Goal: Information Seeking & Learning: Learn about a topic

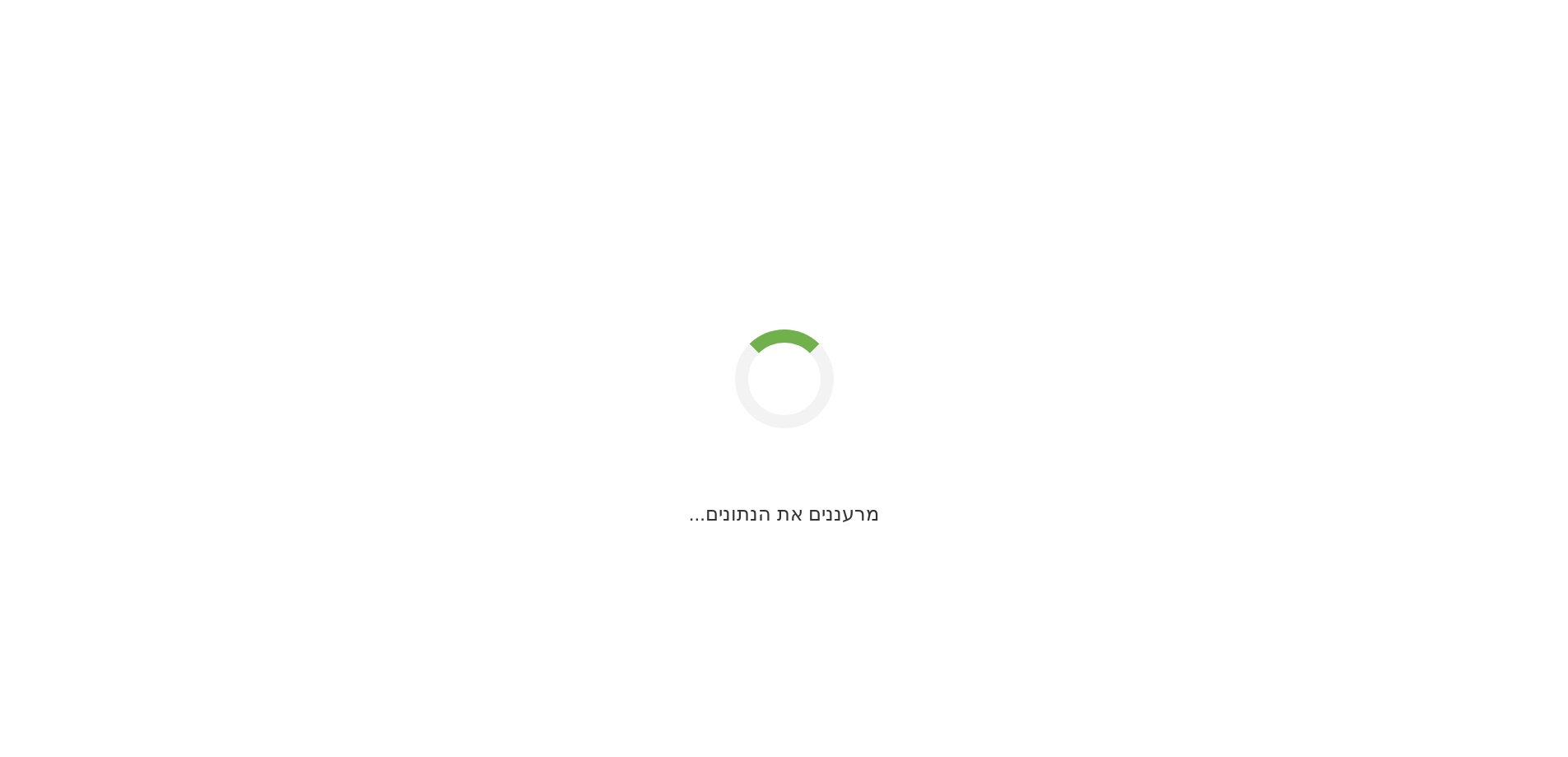
scroll to position [28, 0]
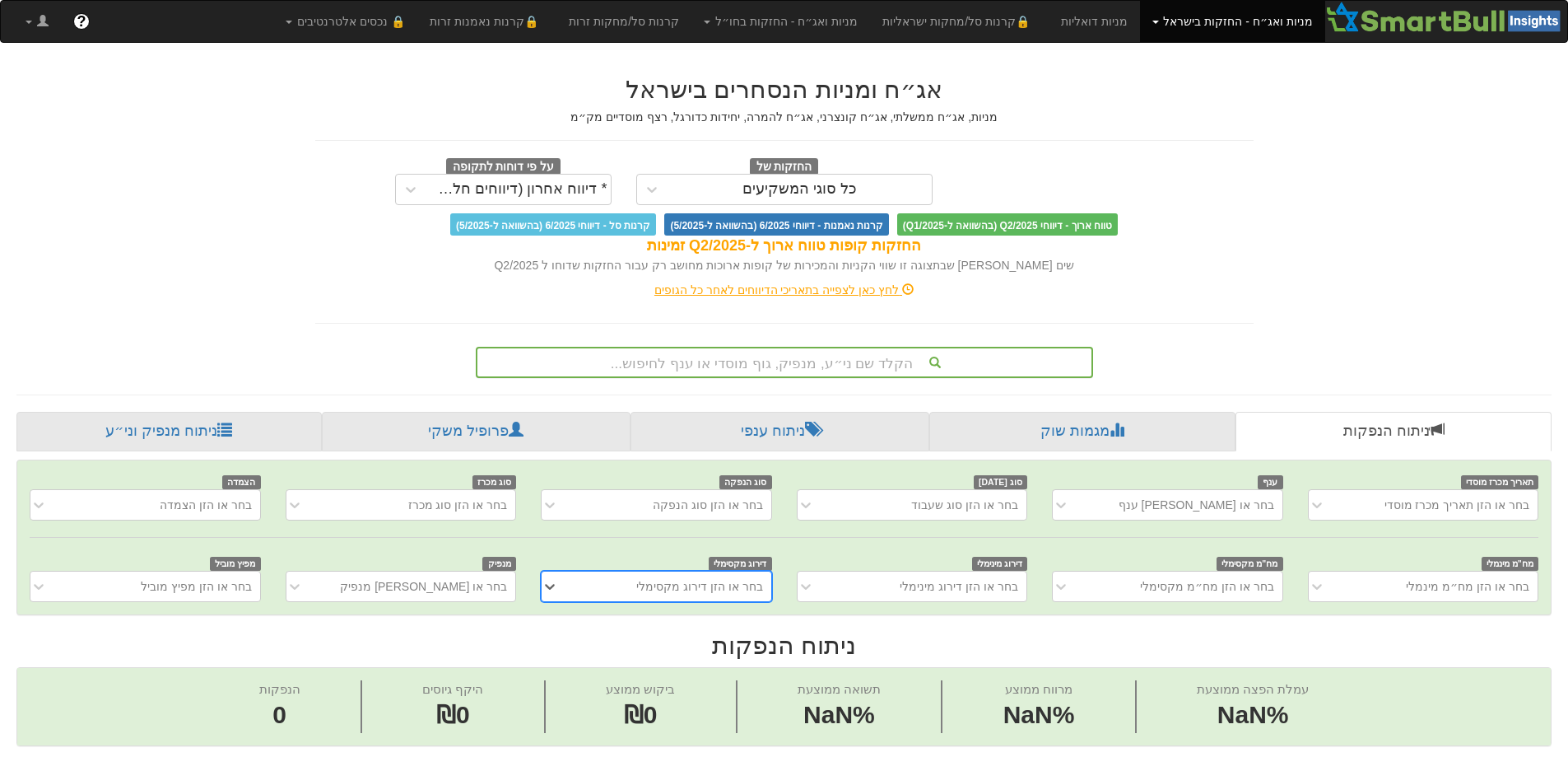
scroll to position [0, 12]
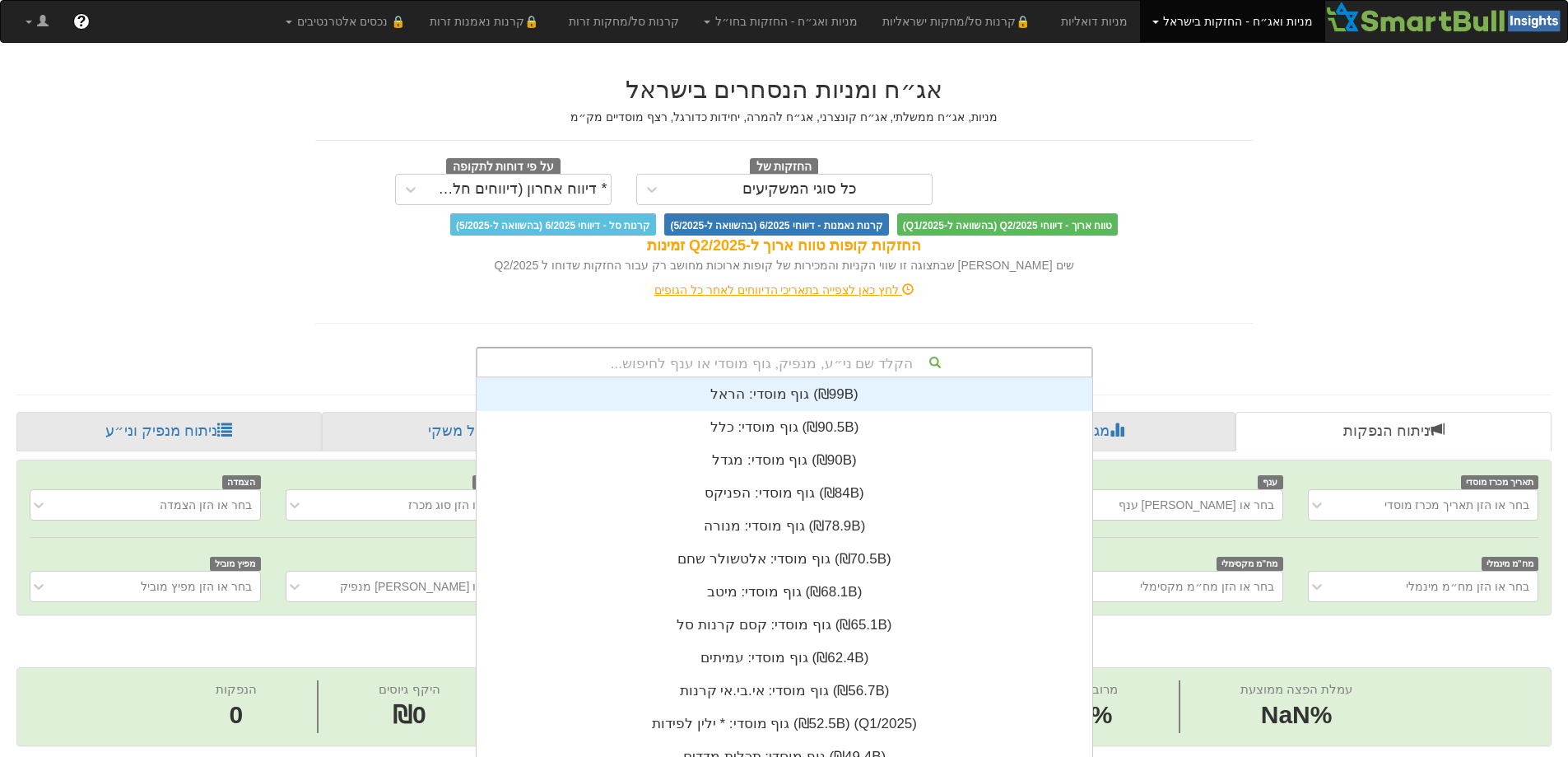
click at [725, 363] on div "הקלד שם ני״ע, מנפיק, גוף מוסדי או ענף לחיפוש... גוף מוסדי: ‏הראל ‎(₪99B)‎ גוף מ…" at bounding box center [784, 362] width 617 height 31
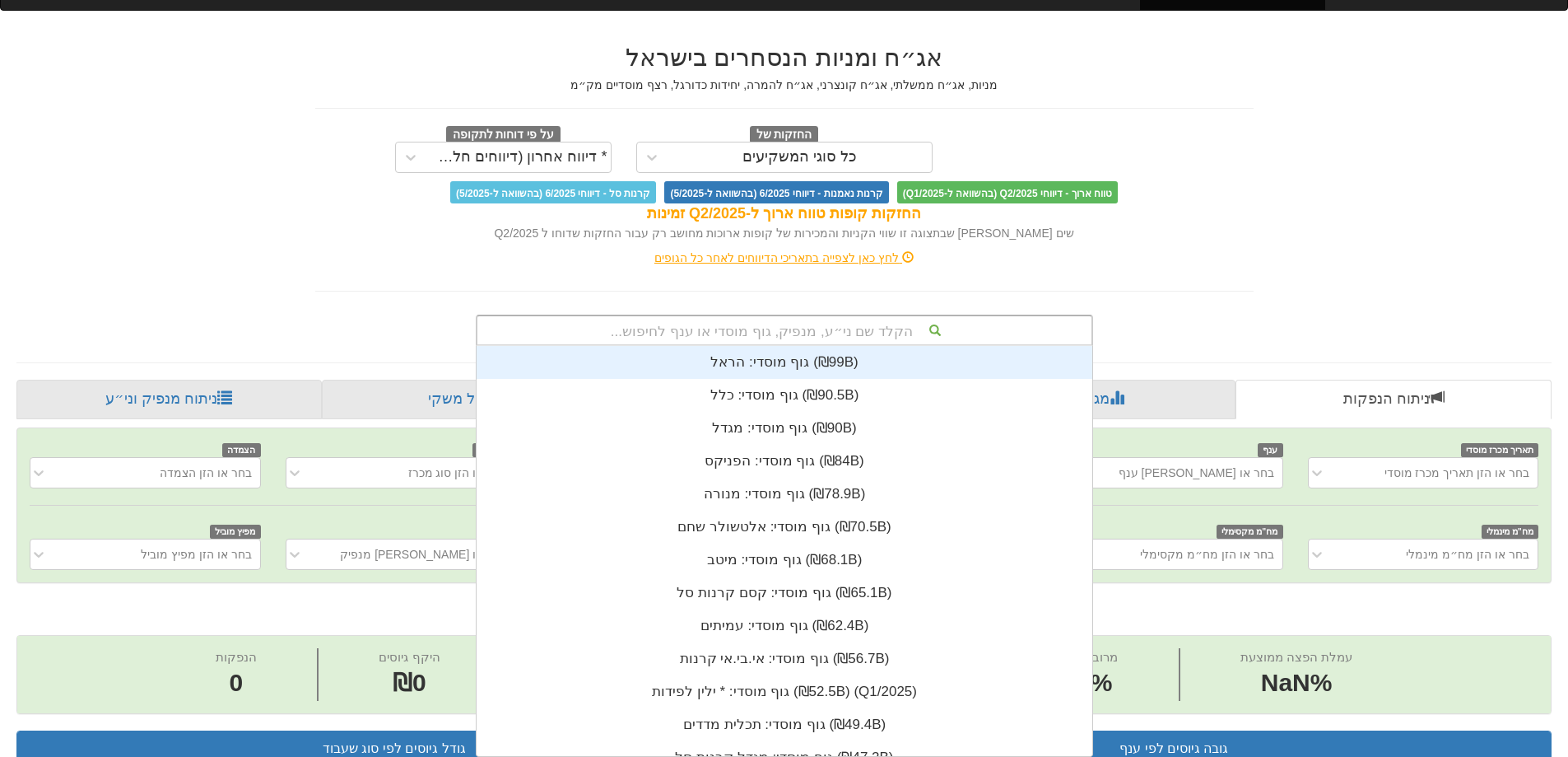
scroll to position [410, 0]
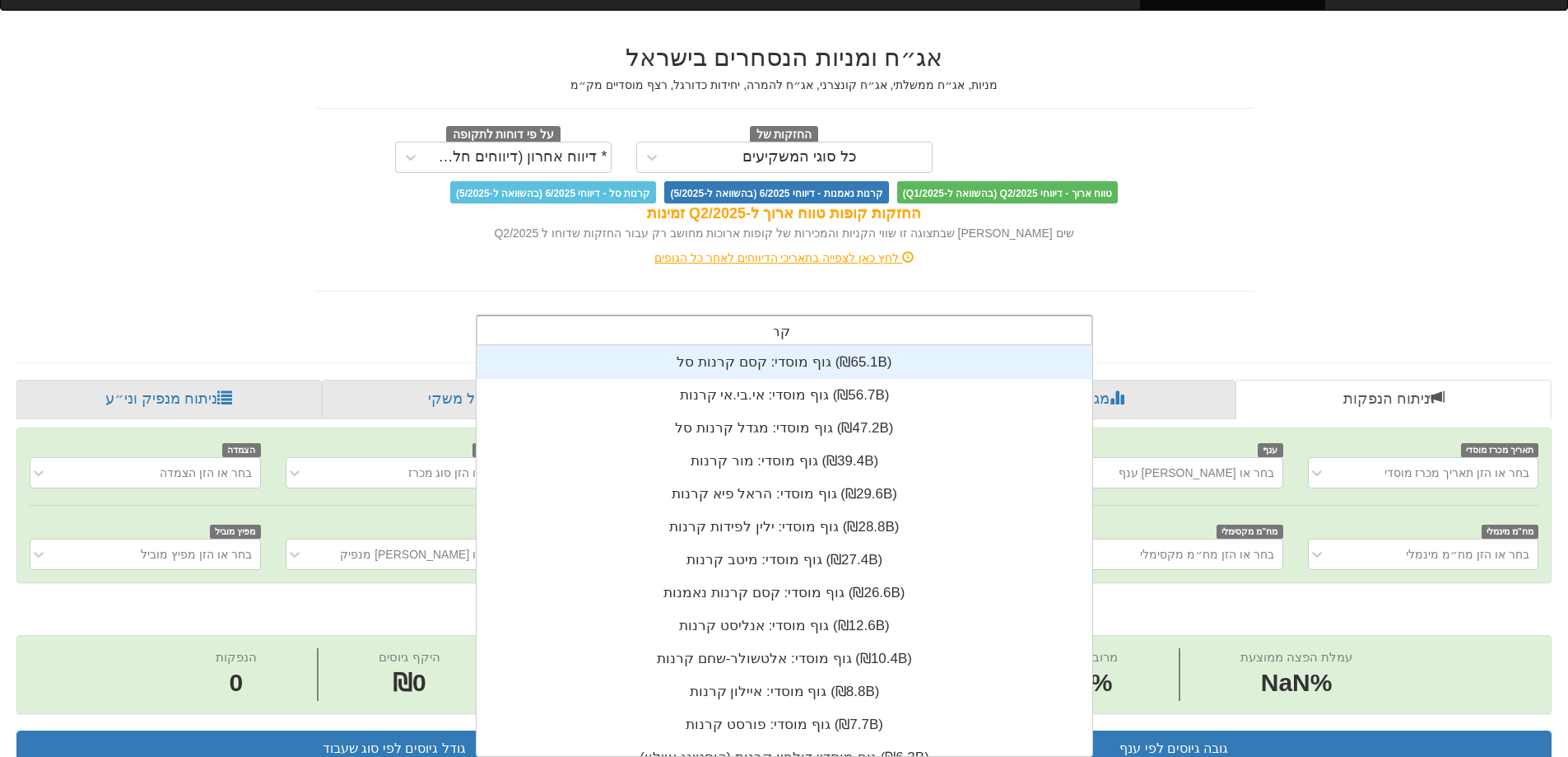
type input "קרדן"
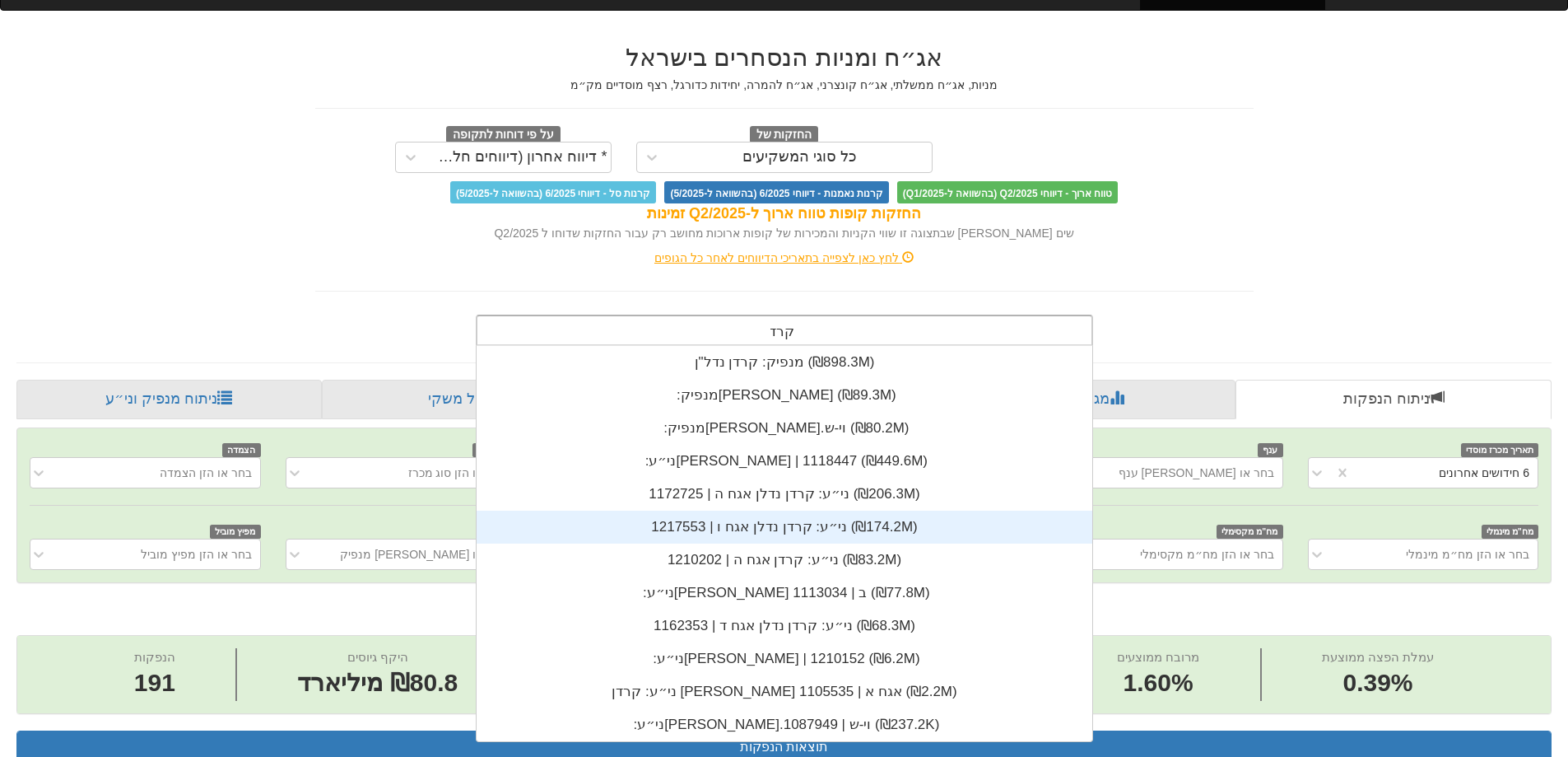
scroll to position [0, 0]
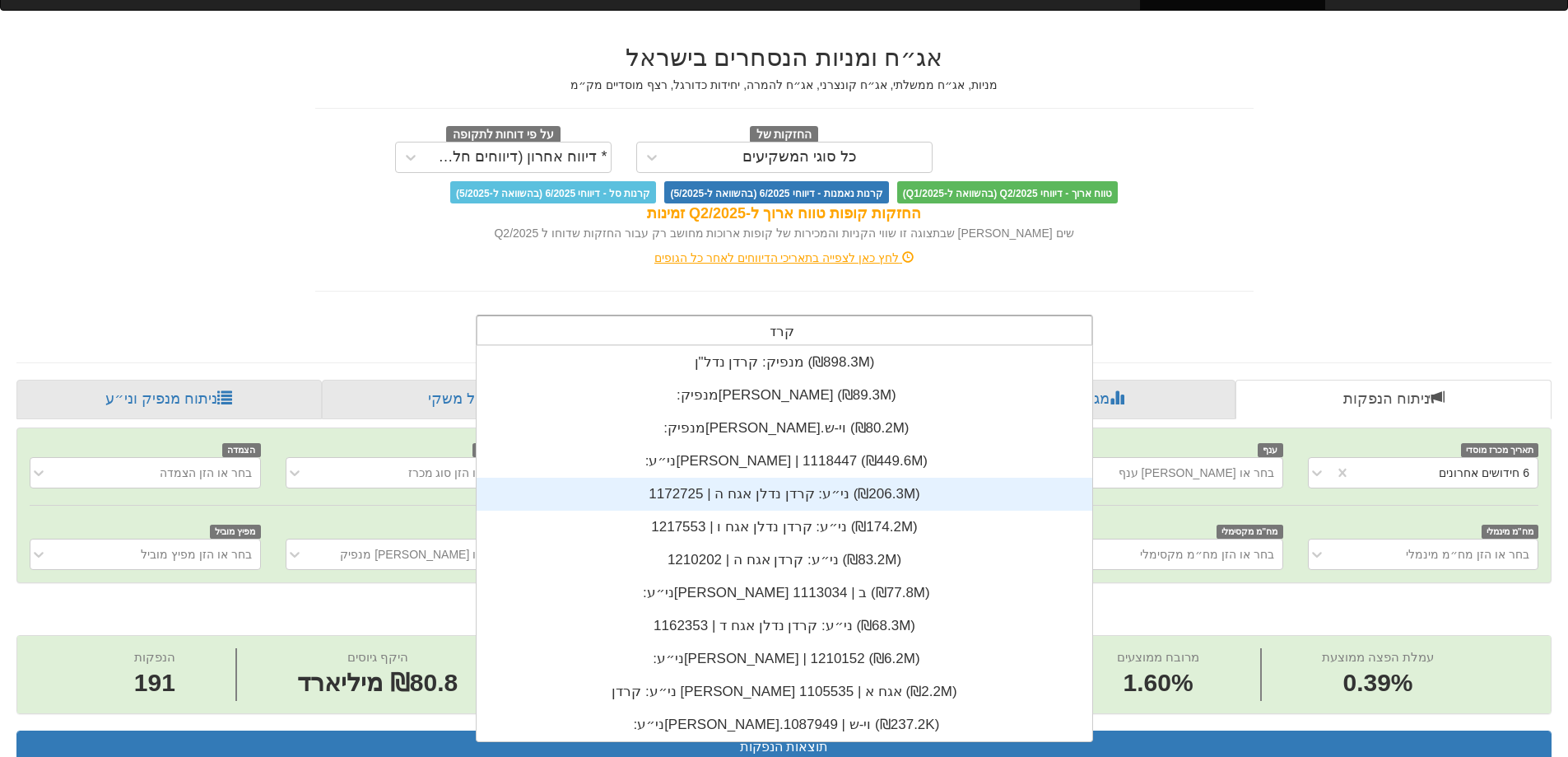
click at [800, 497] on div "ני״ע: ‏קרדן נדלן אגח ה | 1172725 ‎(₪206.3M)‎" at bounding box center [784, 493] width 616 height 33
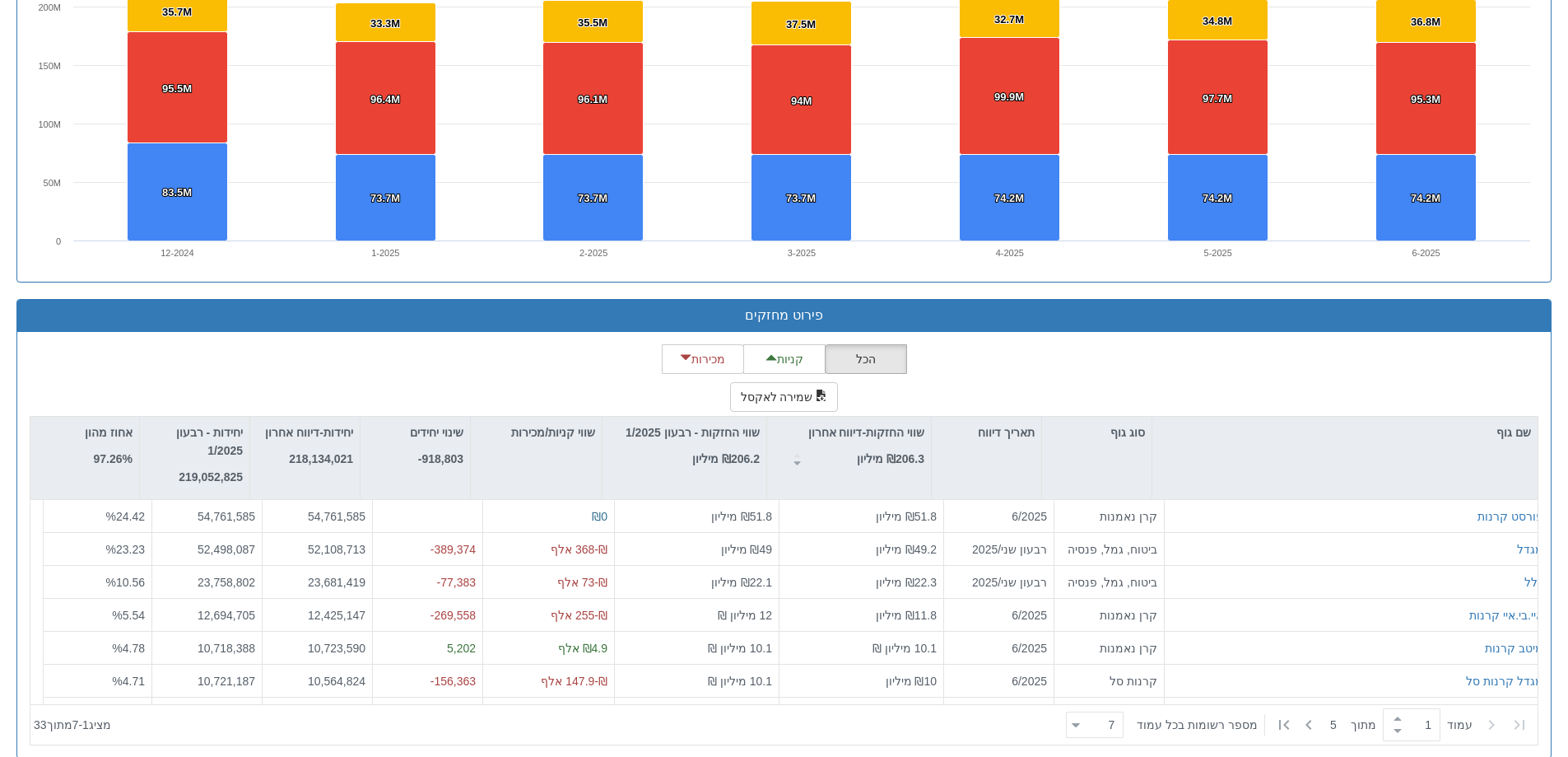
scroll to position [1254, 0]
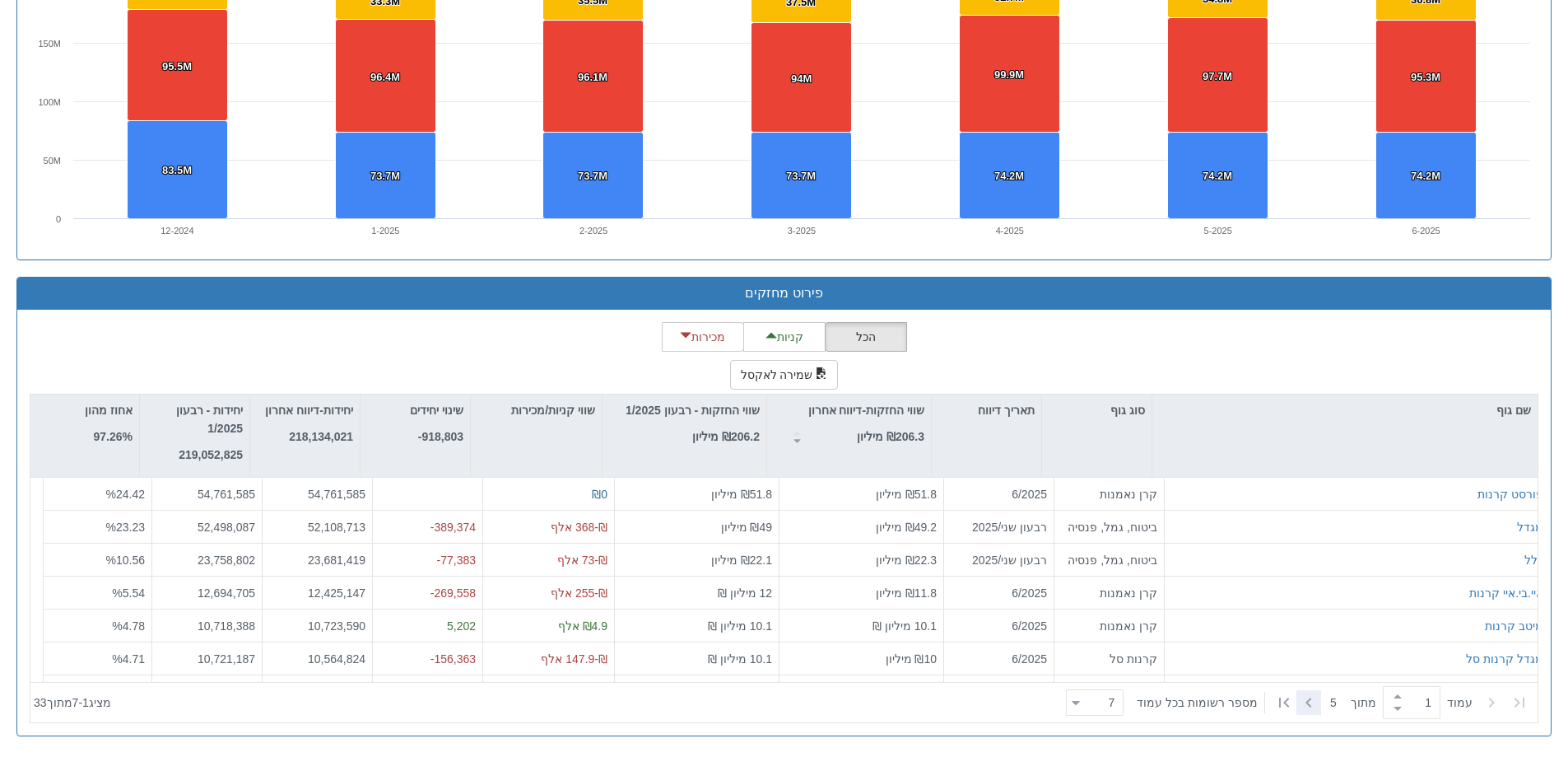
click at [1303, 699] on icon at bounding box center [1309, 703] width 20 height 20
type input "2"
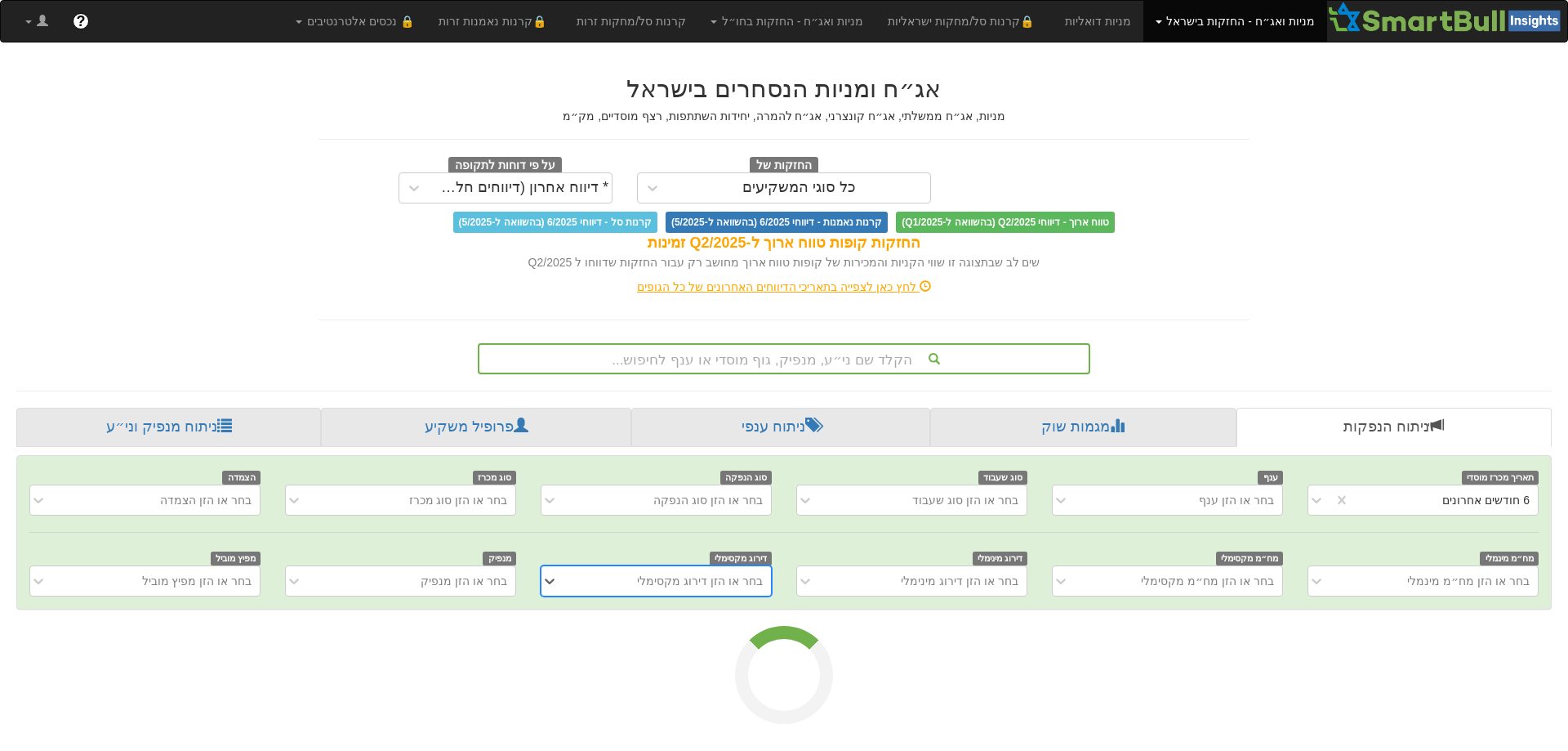
click at [759, 374] on div "הקלד שם ני״ע, מנפיק, גוף מוסדי או ענף לחיפוש..." at bounding box center [784, 358] width 612 height 31
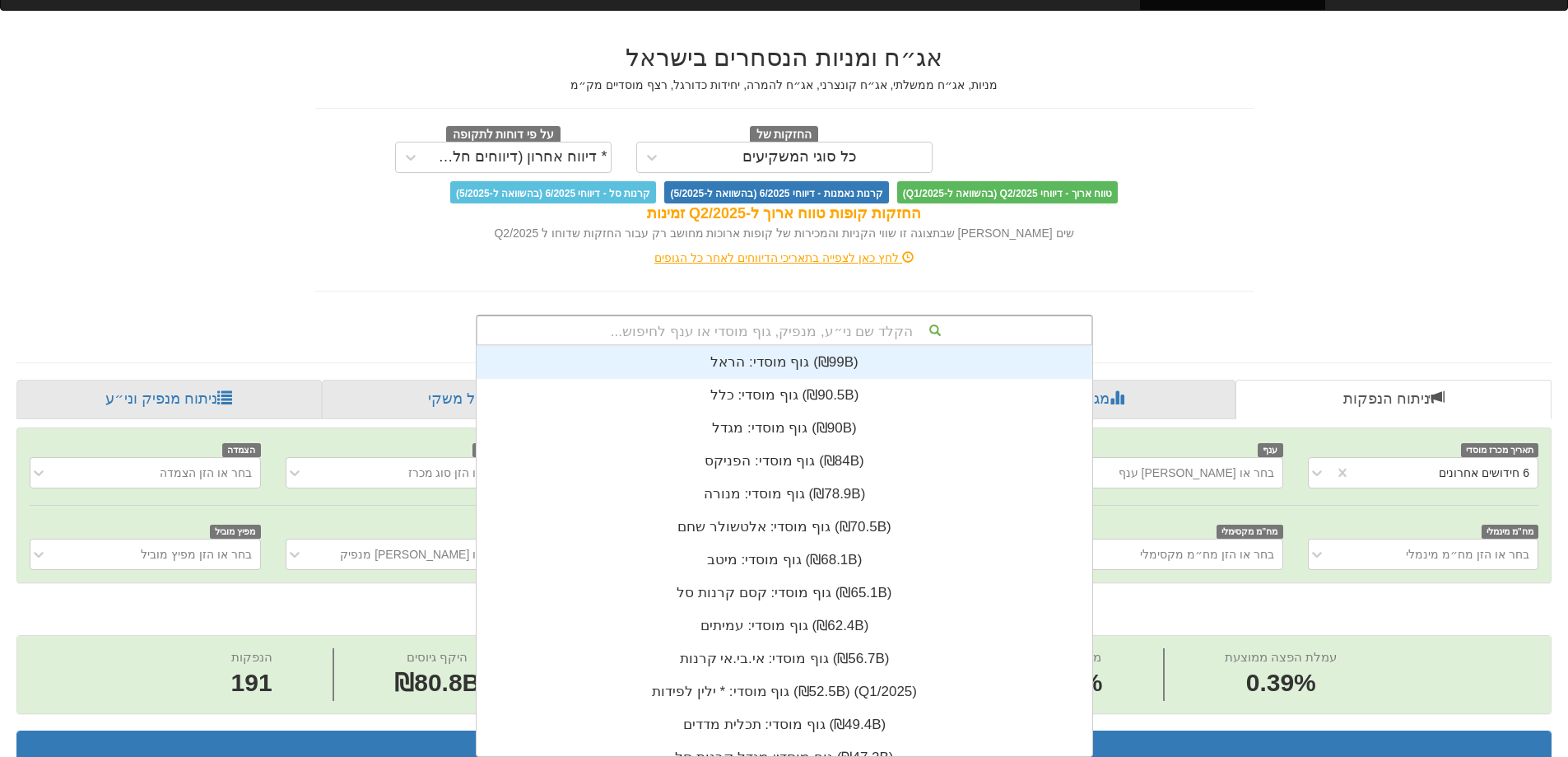
scroll to position [0, 3001]
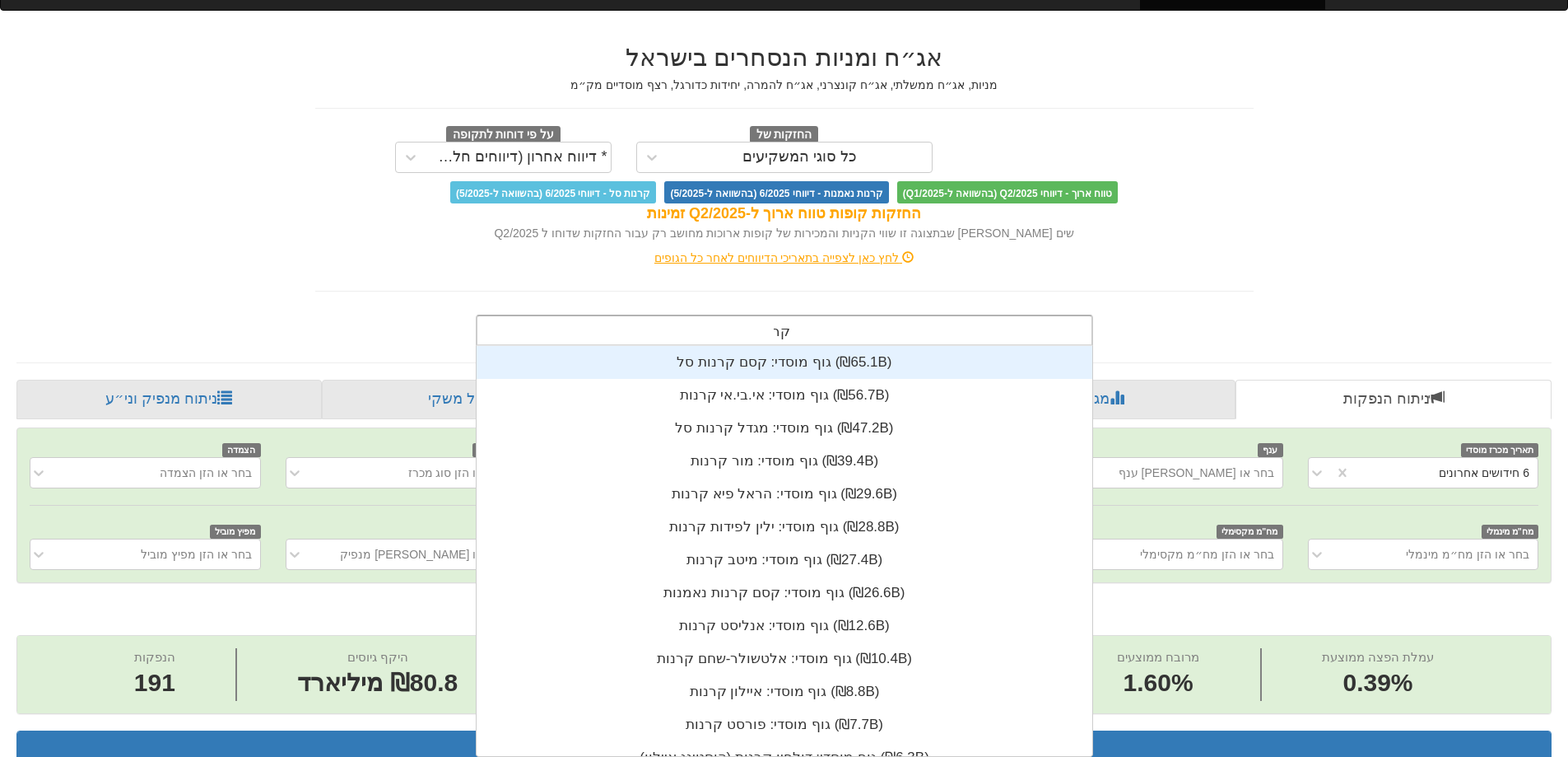
type input "קרד"
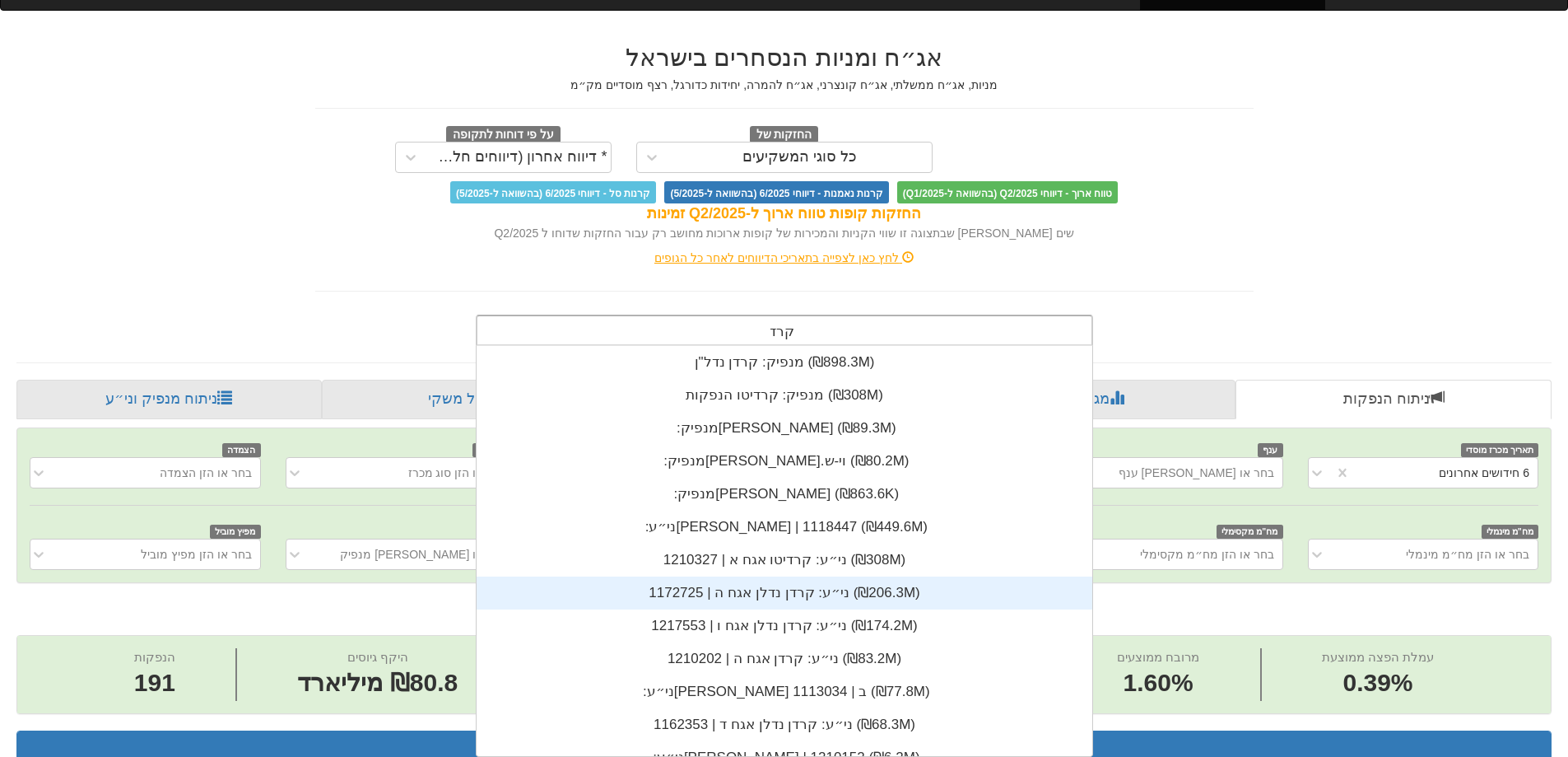
click at [777, 584] on div "ני״ע: ‏קרדן נדלן אגח ה | 1172725 ‎(₪206.3M)‎" at bounding box center [784, 592] width 616 height 33
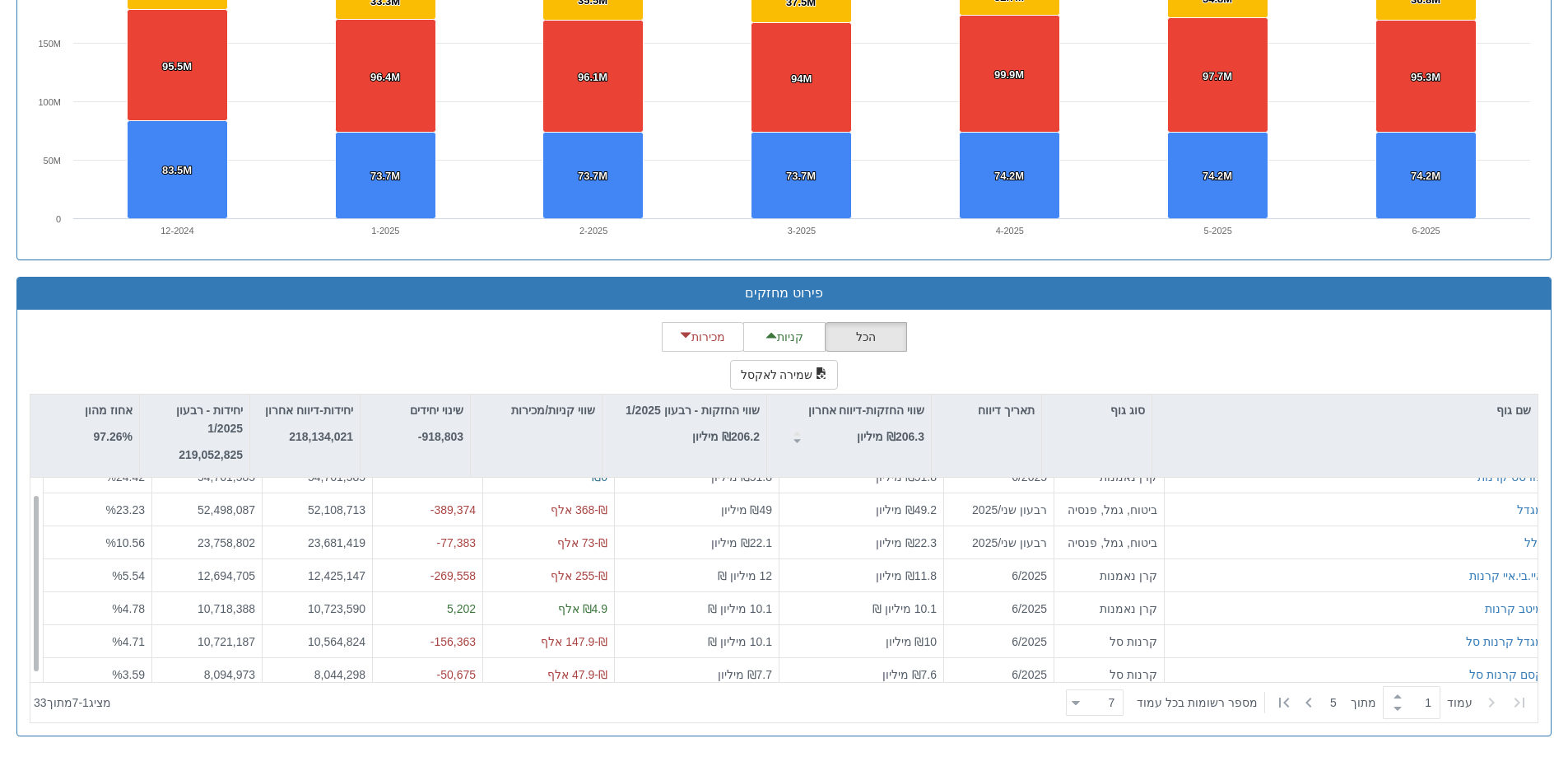
scroll to position [27, 0]
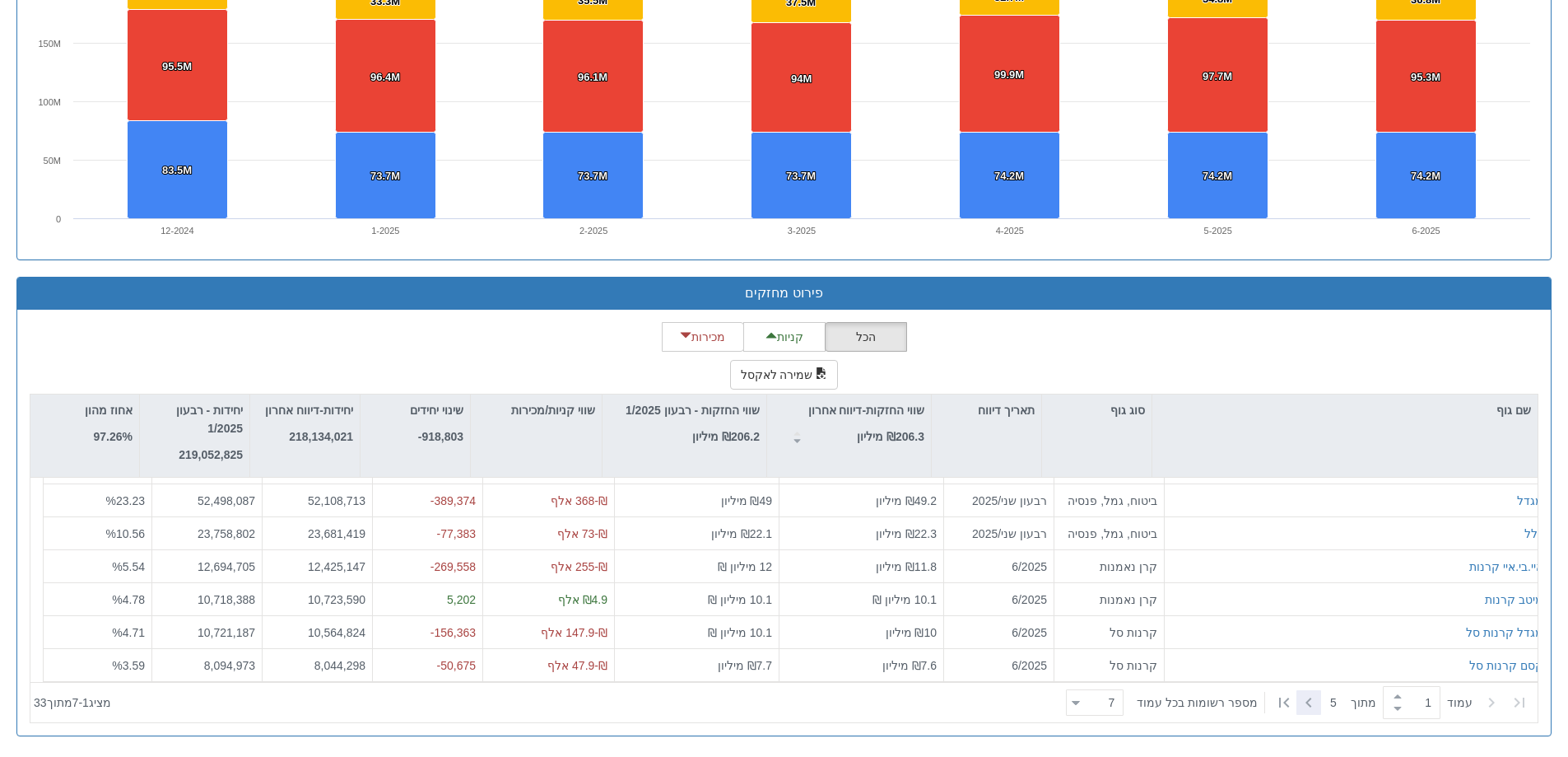
click at [1308, 706] on icon at bounding box center [1308, 702] width 5 height 10
type input "2"
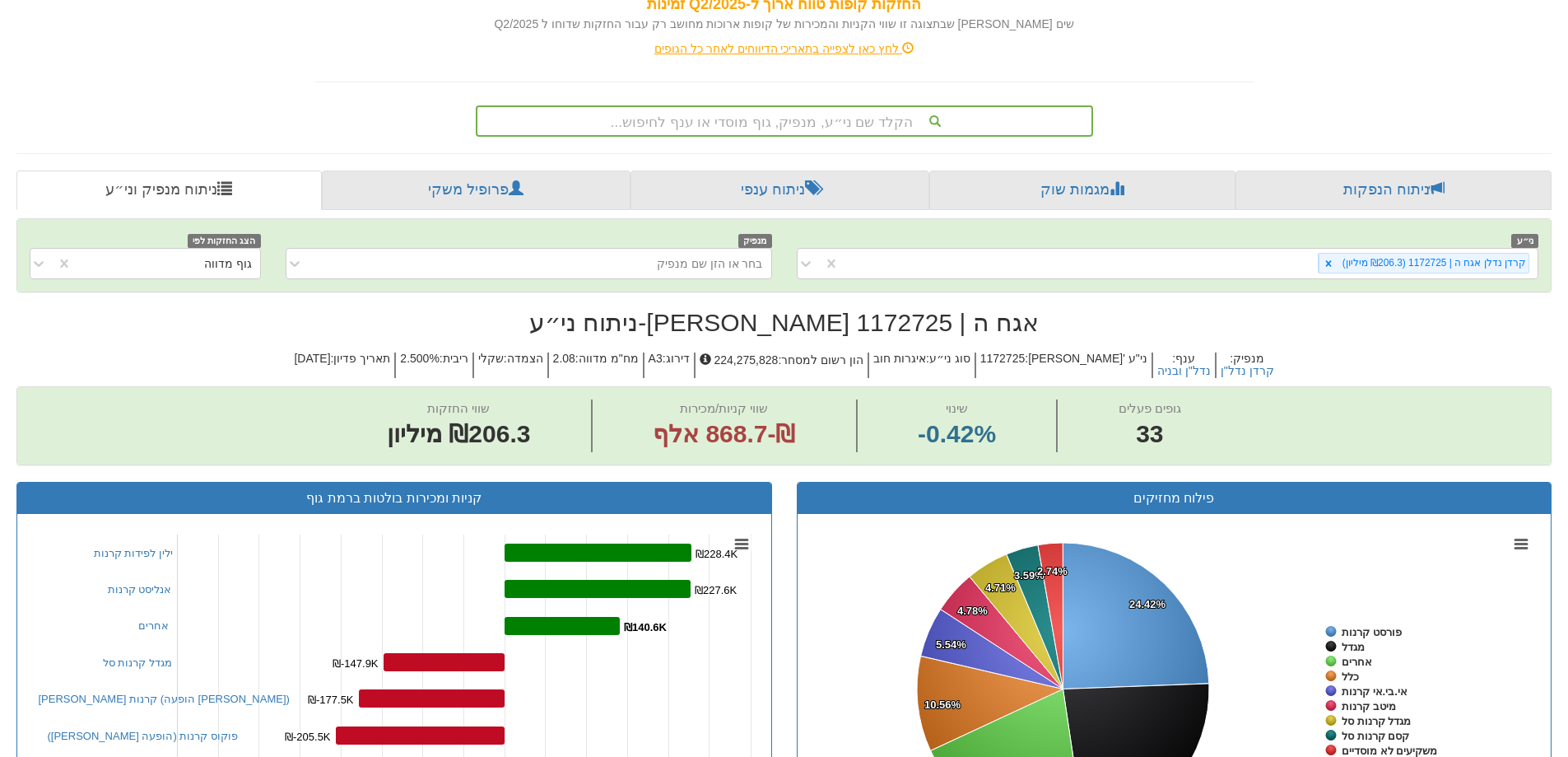
scroll to position [0, 0]
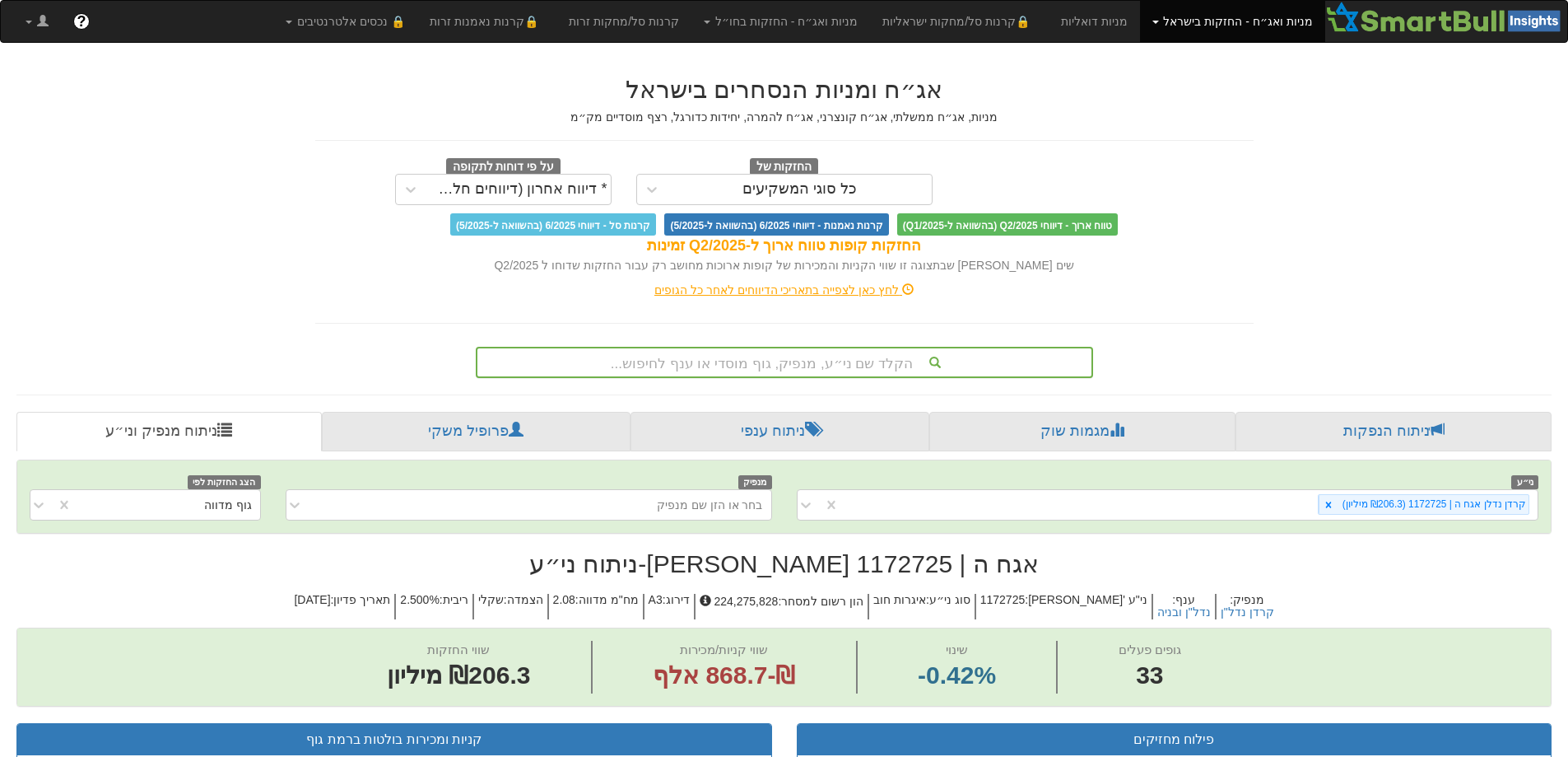
click at [780, 360] on div "הקלד שם ני״ע, מנפיק, גוף מוסדי או ענף לחיפוש..." at bounding box center [784, 362] width 617 height 31
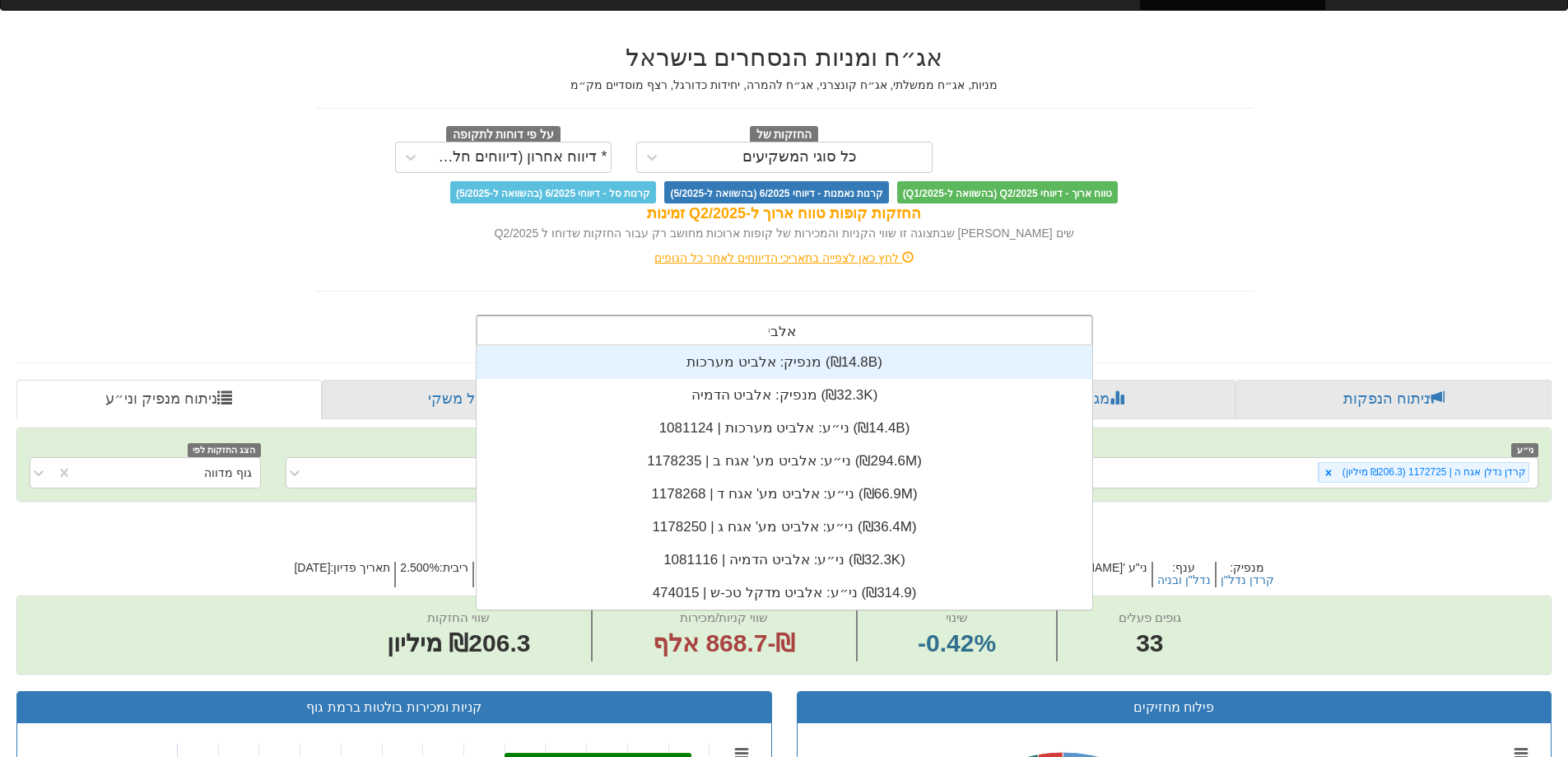
scroll to position [264, 0]
type input "אלביט"
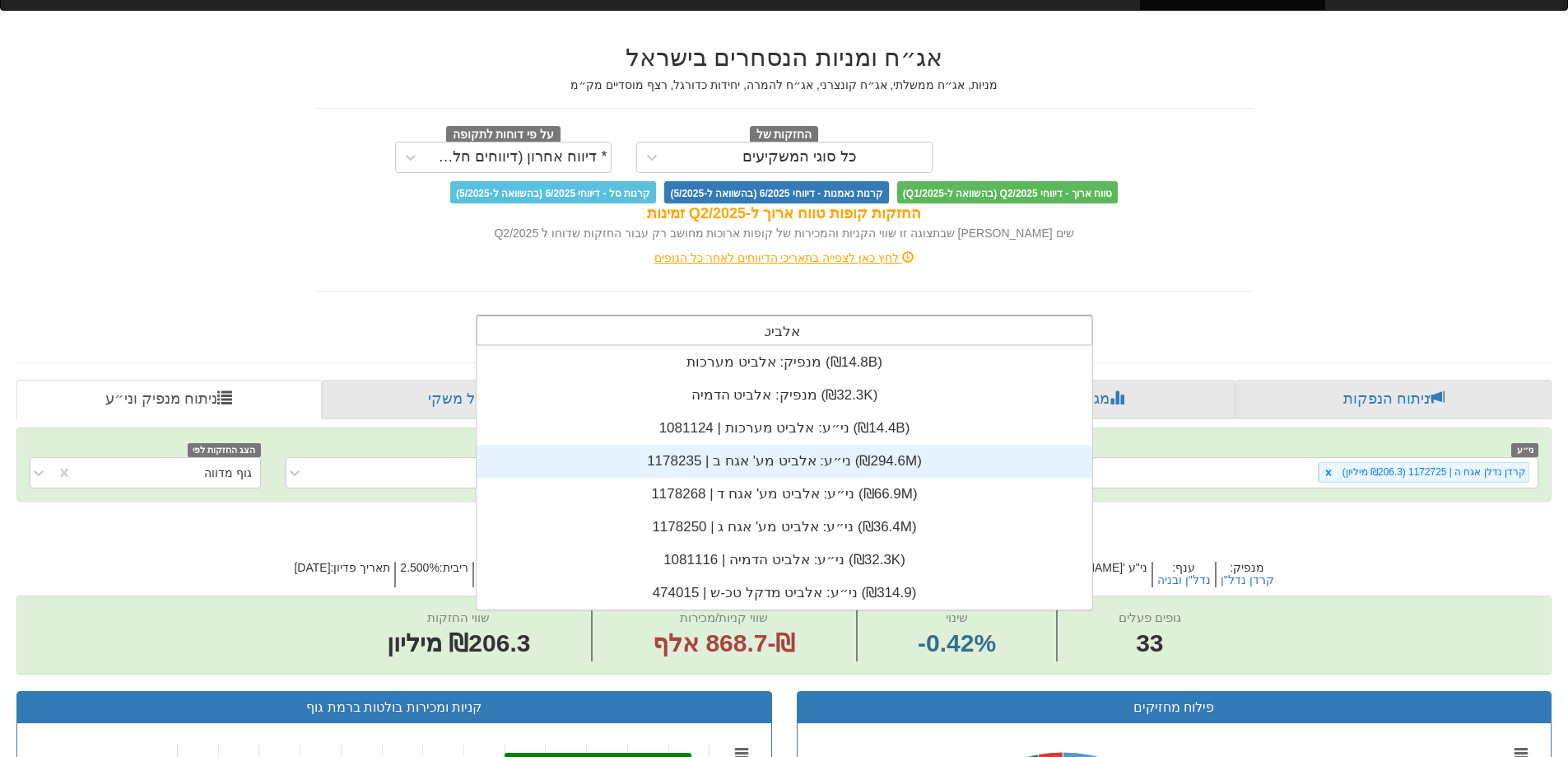
click at [836, 463] on div "ני״ע: ‏אלביט מע' אגח ב | 1178235 ‎(₪294.6M)‎" at bounding box center [784, 460] width 616 height 33
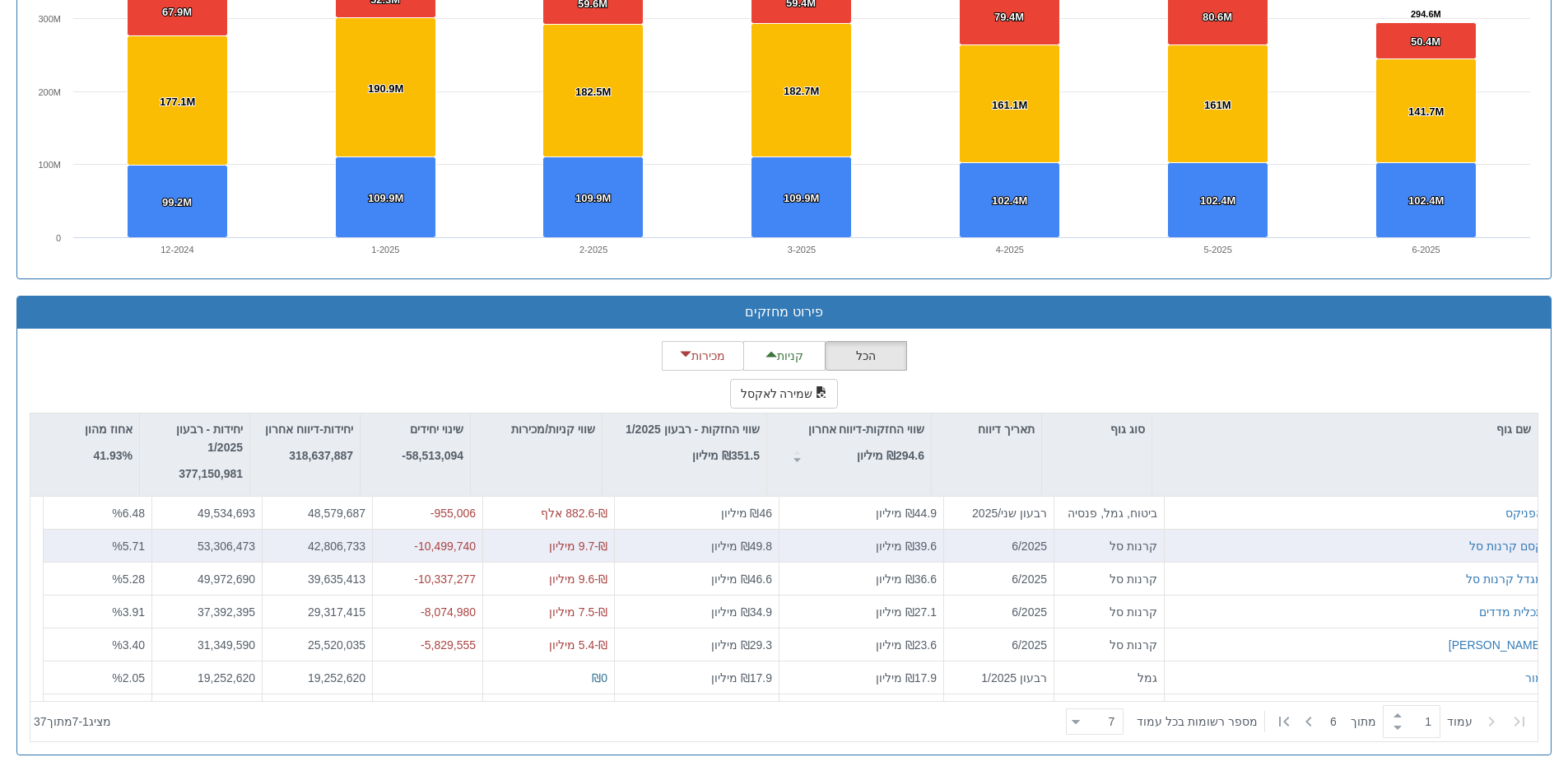
scroll to position [410, 0]
